Goal: Transaction & Acquisition: Purchase product/service

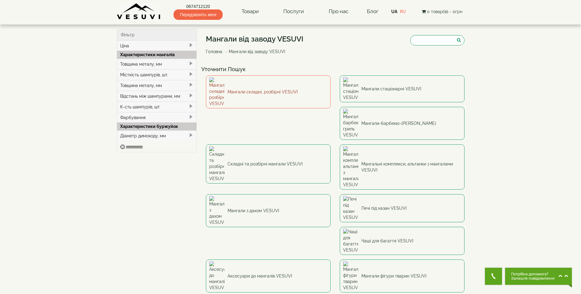
click at [249, 87] on link "Мангали складні, розбірні VESUVI" at bounding box center [268, 91] width 125 height 33
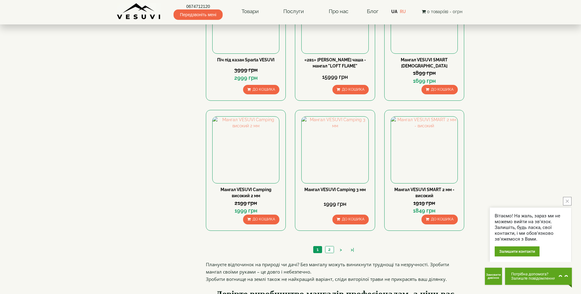
scroll to position [549, 0]
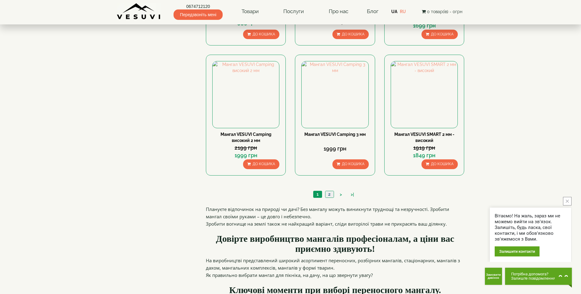
click at [332, 195] on link "2" at bounding box center [329, 194] width 9 height 6
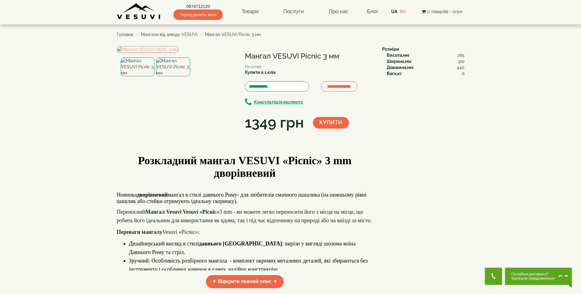
click at [167, 76] on img at bounding box center [173, 66] width 34 height 19
click at [149, 76] on img at bounding box center [138, 66] width 34 height 19
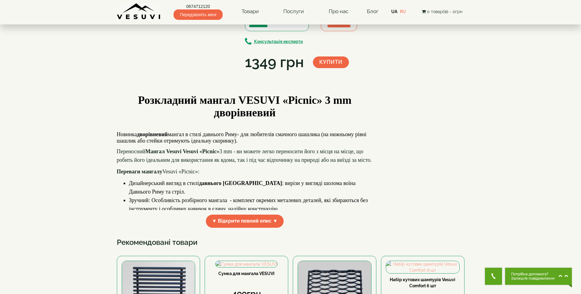
scroll to position [183, 0]
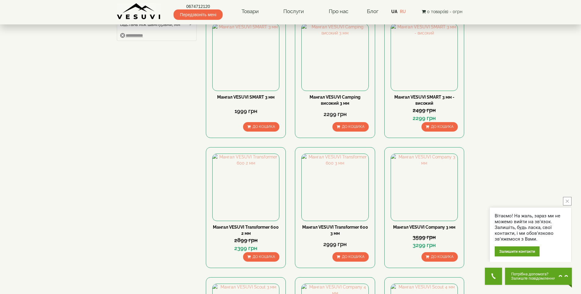
scroll to position [92, 0]
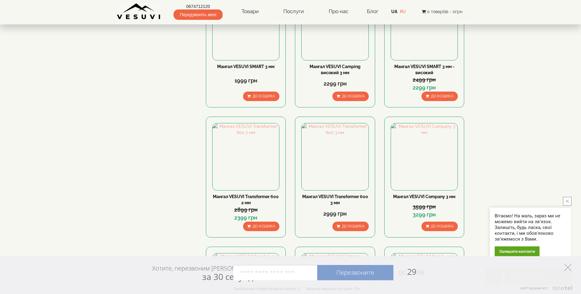
click at [571, 269] on icon at bounding box center [567, 267] width 7 height 7
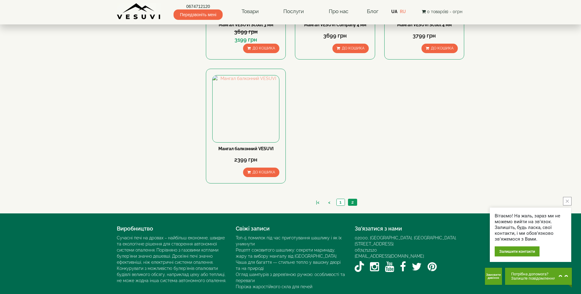
scroll to position [397, 0]
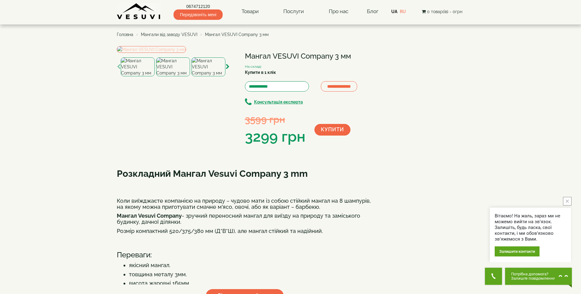
click at [184, 53] on img at bounding box center [151, 49] width 69 height 7
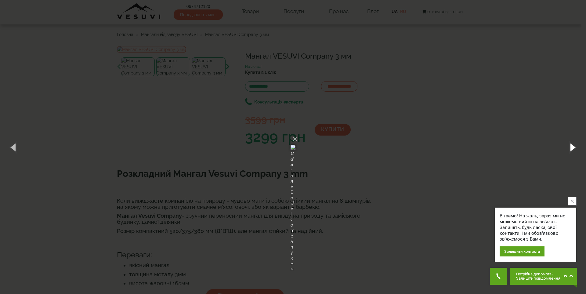
click at [572, 149] on button "button" at bounding box center [571, 147] width 27 height 34
click at [514, 138] on div "× Мангал VESUVI Company 3 мм 1 of 4 Loading..." at bounding box center [293, 147] width 586 height 294
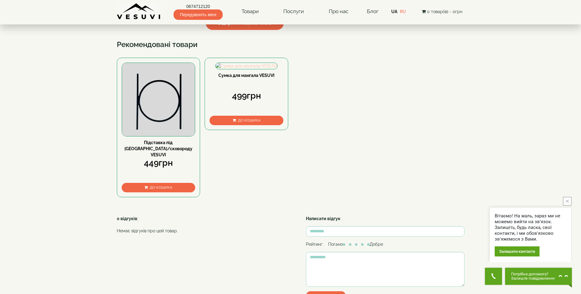
scroll to position [275, 0]
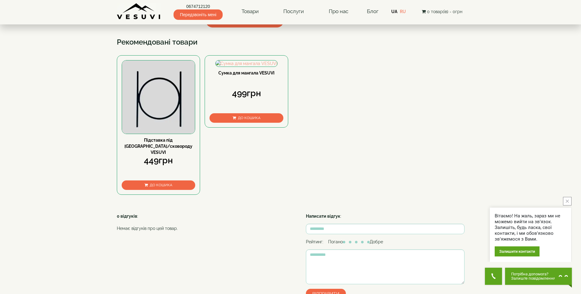
click at [148, 134] on img at bounding box center [158, 96] width 73 height 73
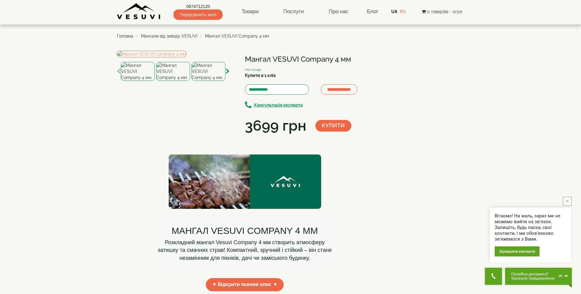
click at [180, 81] on img at bounding box center [173, 71] width 34 height 19
click at [186, 57] on img at bounding box center [152, 54] width 70 height 7
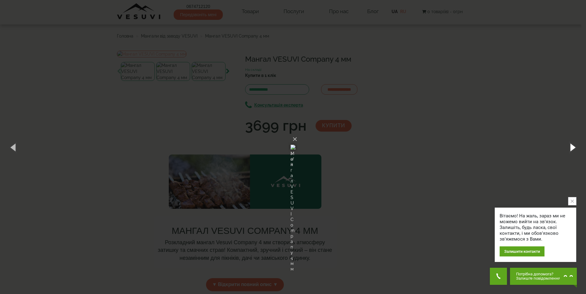
click at [572, 152] on button "button" at bounding box center [571, 147] width 27 height 34
click at [484, 110] on div "× Мангал VESUVI Company 4 мм 6 of 8 Loading..." at bounding box center [293, 147] width 586 height 294
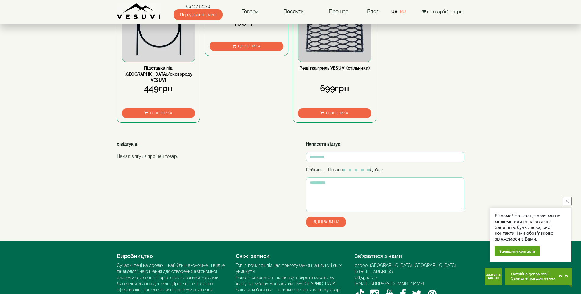
scroll to position [305, 0]
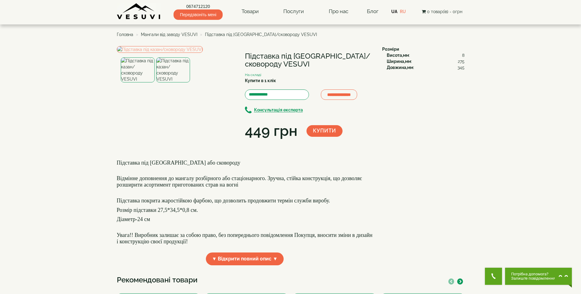
click at [176, 82] on img at bounding box center [173, 69] width 34 height 25
click at [138, 82] on img at bounding box center [138, 69] width 34 height 25
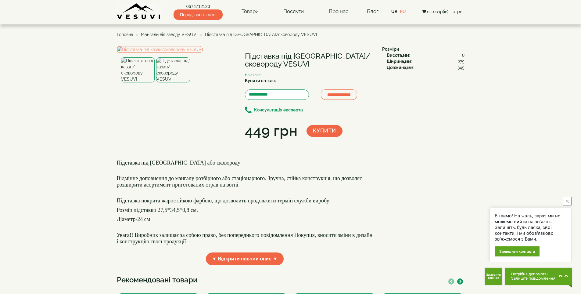
click at [181, 35] on span "Мангали від заводу VESUVI" at bounding box center [169, 34] width 56 height 5
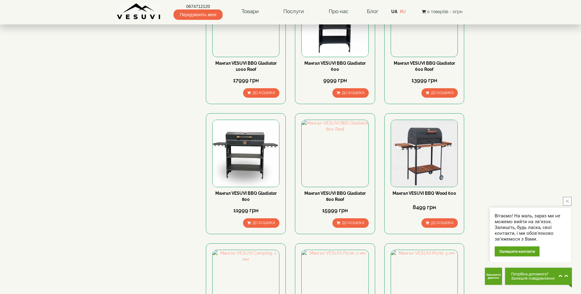
scroll to position [641, 0]
